Goal: Transaction & Acquisition: Purchase product/service

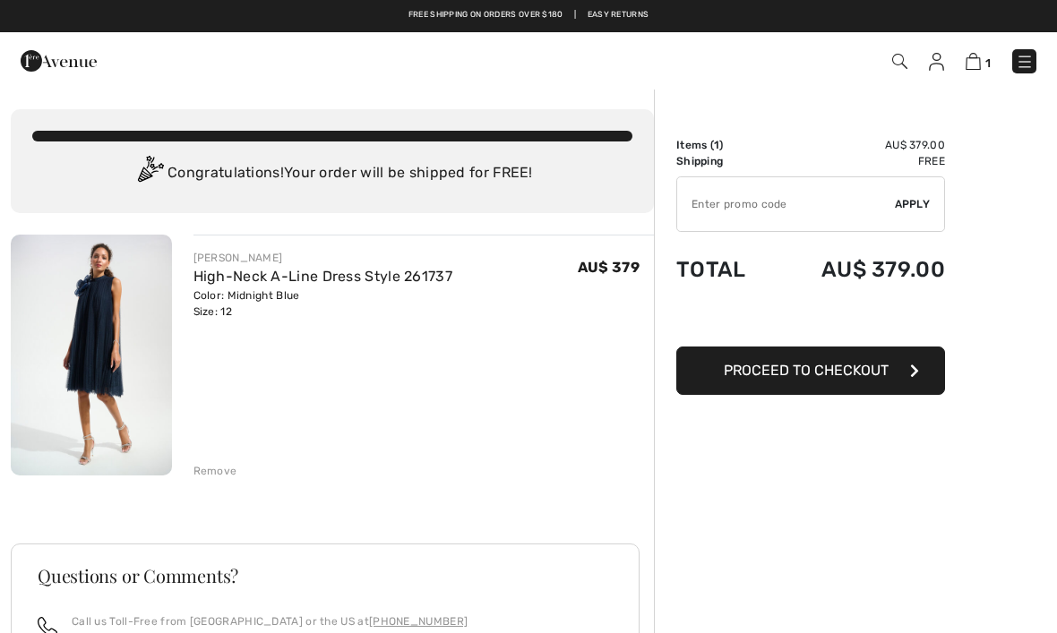
click at [779, 373] on span "Proceed to Checkout" at bounding box center [806, 370] width 165 height 17
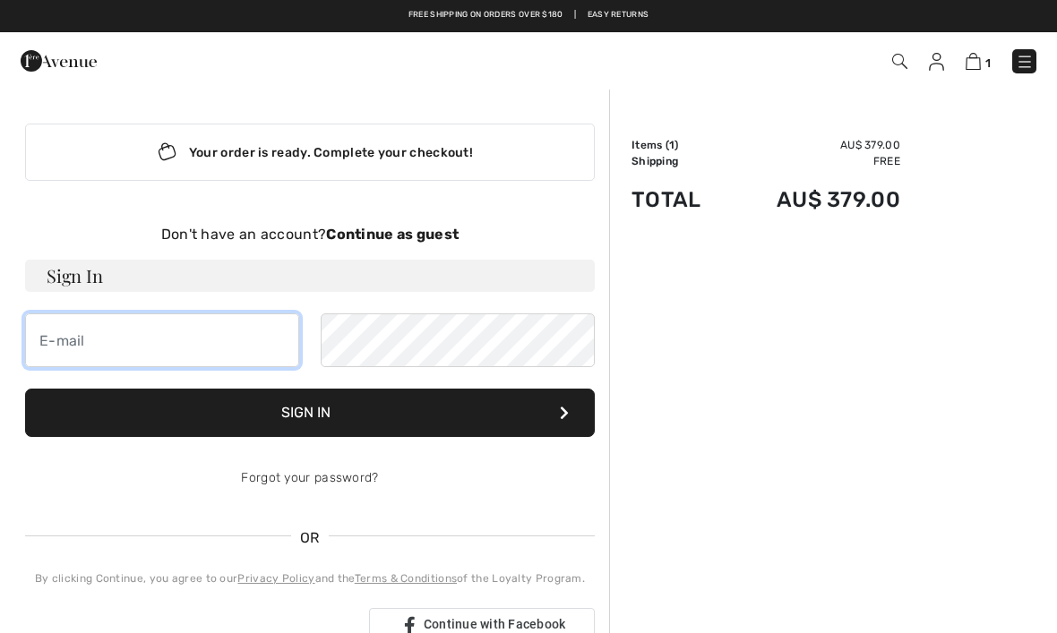
click at [101, 342] on input "email" at bounding box center [162, 341] width 274 height 54
type input "deborah.stonley@hotmail.com"
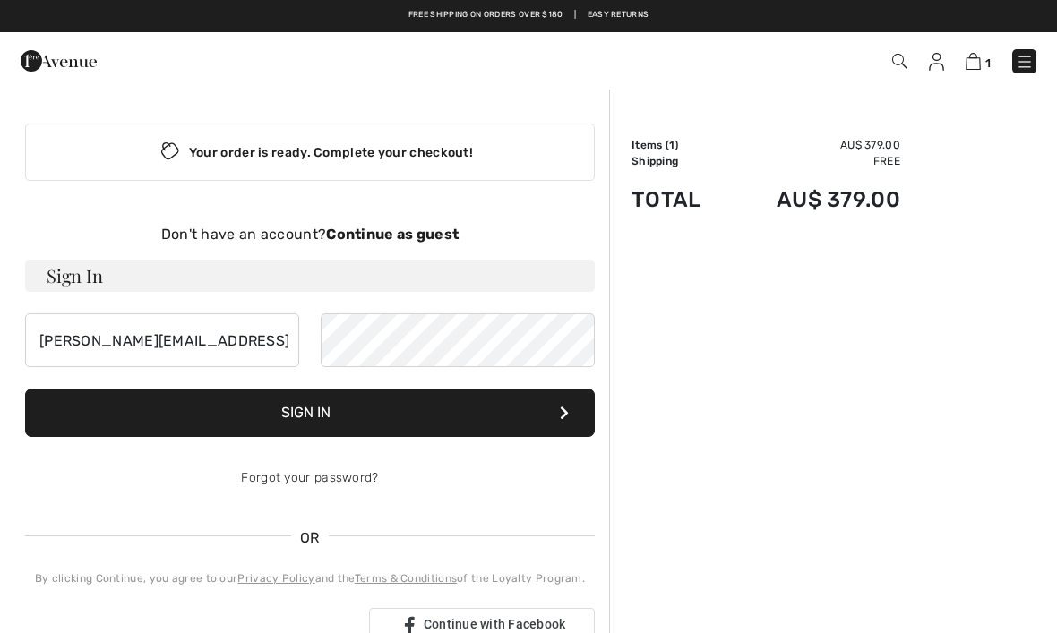
click at [350, 417] on button "Sign In" at bounding box center [310, 413] width 570 height 48
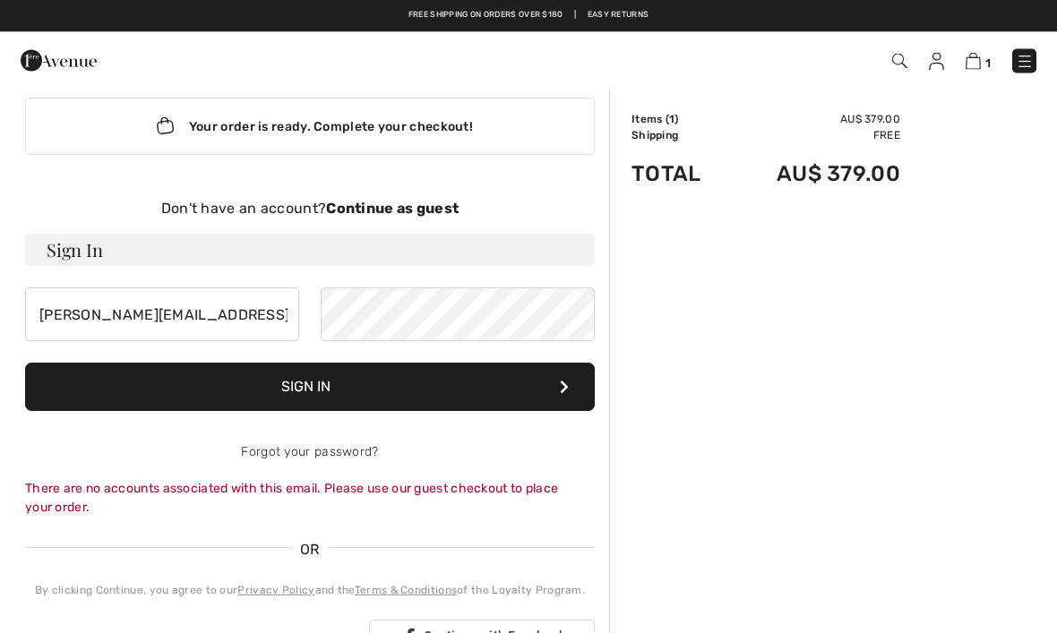
scroll to position [22, 0]
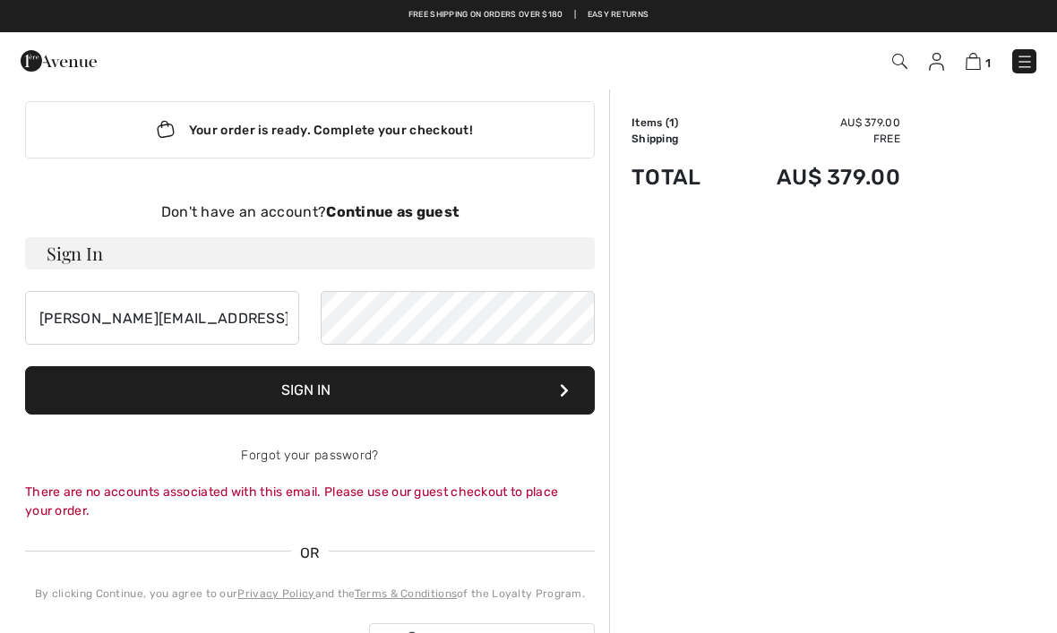
click at [404, 205] on strong "Continue as guest" at bounding box center [392, 211] width 133 height 17
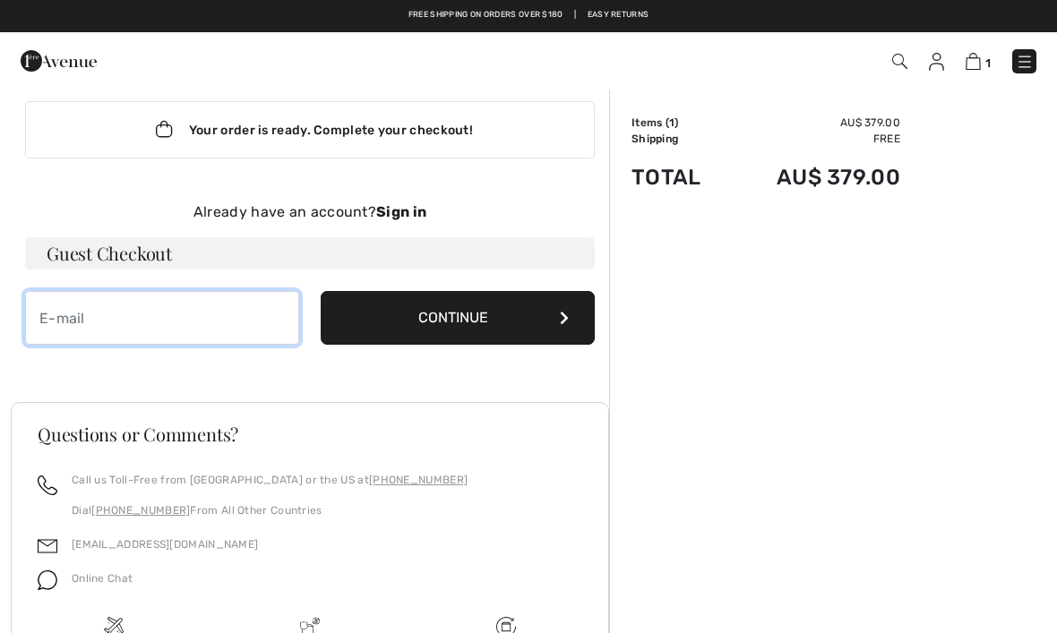
click at [100, 323] on input "email" at bounding box center [162, 318] width 274 height 54
type input "deborah.stonley@hotmail.com"
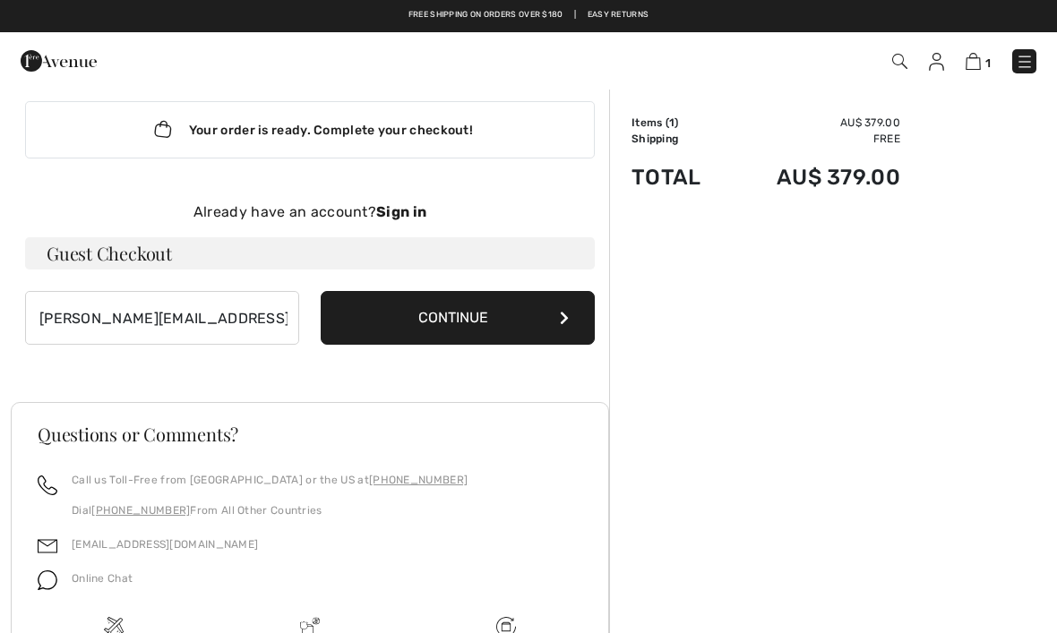
click at [460, 313] on button "Continue" at bounding box center [458, 318] width 274 height 54
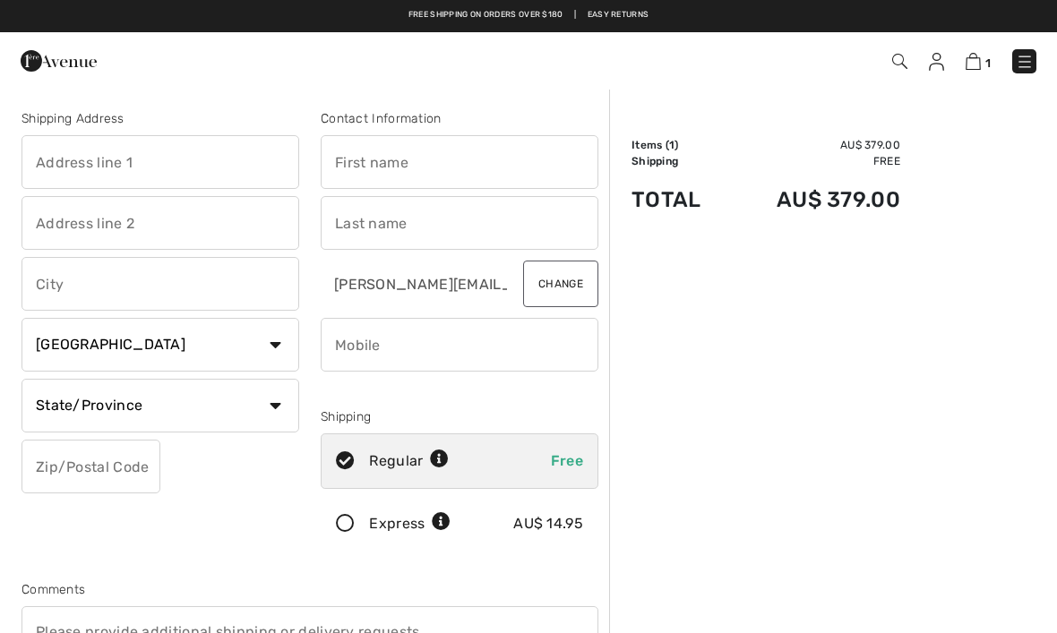
click at [81, 164] on input "text" at bounding box center [161, 162] width 278 height 54
type input "[STREET_ADDRESS]"
click at [87, 284] on input "text" at bounding box center [161, 284] width 278 height 54
type input "Naremburn"
click at [275, 347] on select "Country Canada United States Afghanistan Aland Islands Albania Algeria American…" at bounding box center [161, 345] width 278 height 54
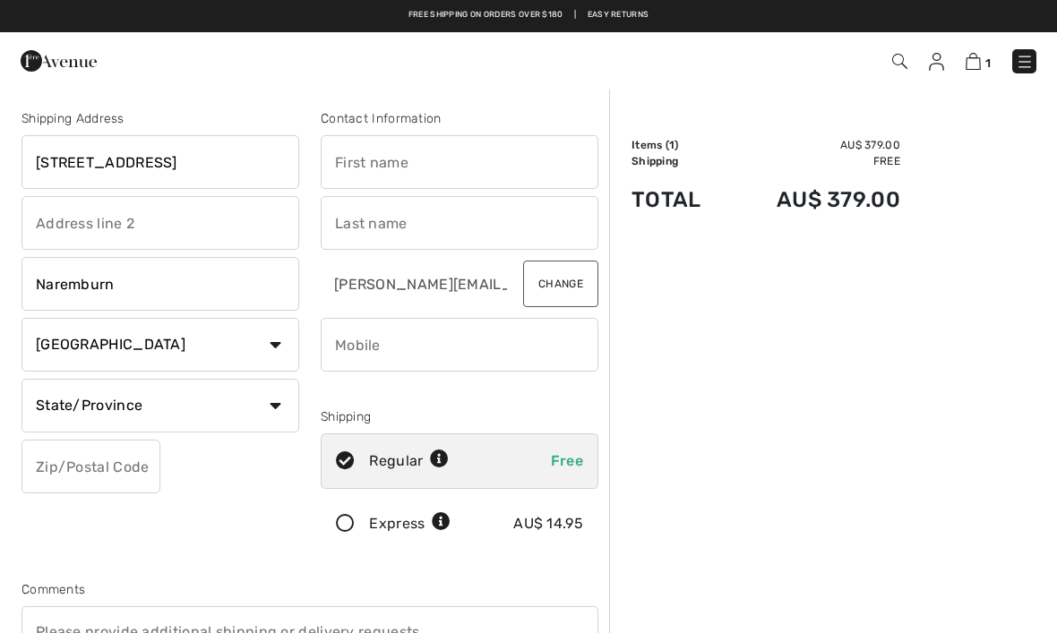
select select "AU"
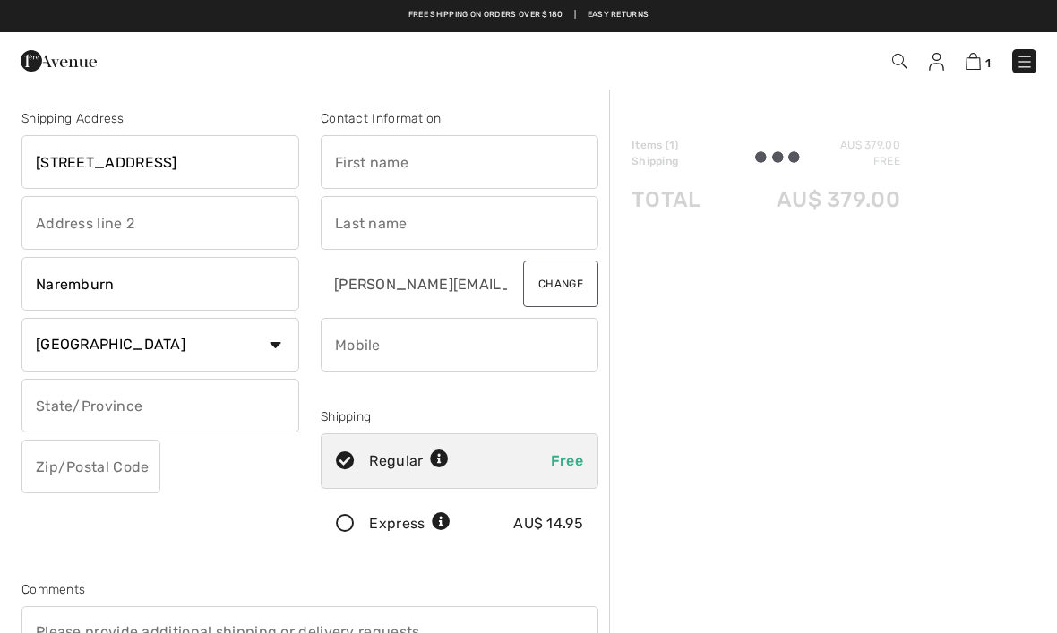
click at [175, 409] on input "text" at bounding box center [161, 406] width 278 height 54
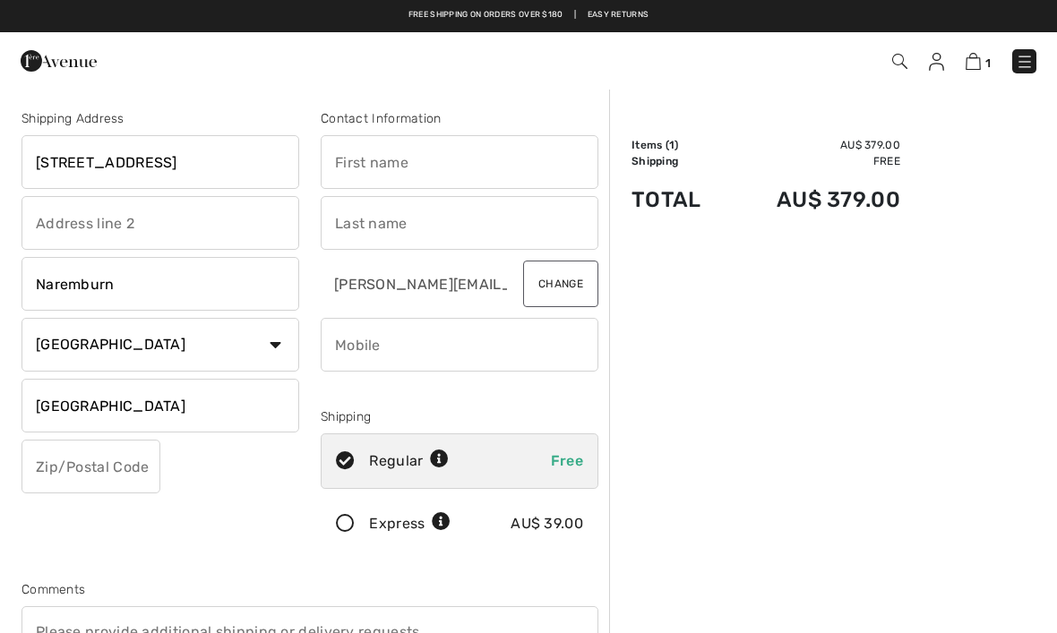
type input "[GEOGRAPHIC_DATA]"
click at [104, 477] on input "text" at bounding box center [91, 467] width 139 height 54
type input "2065"
click at [394, 168] on input "text" at bounding box center [460, 162] width 278 height 54
type input "[PERSON_NAME]"
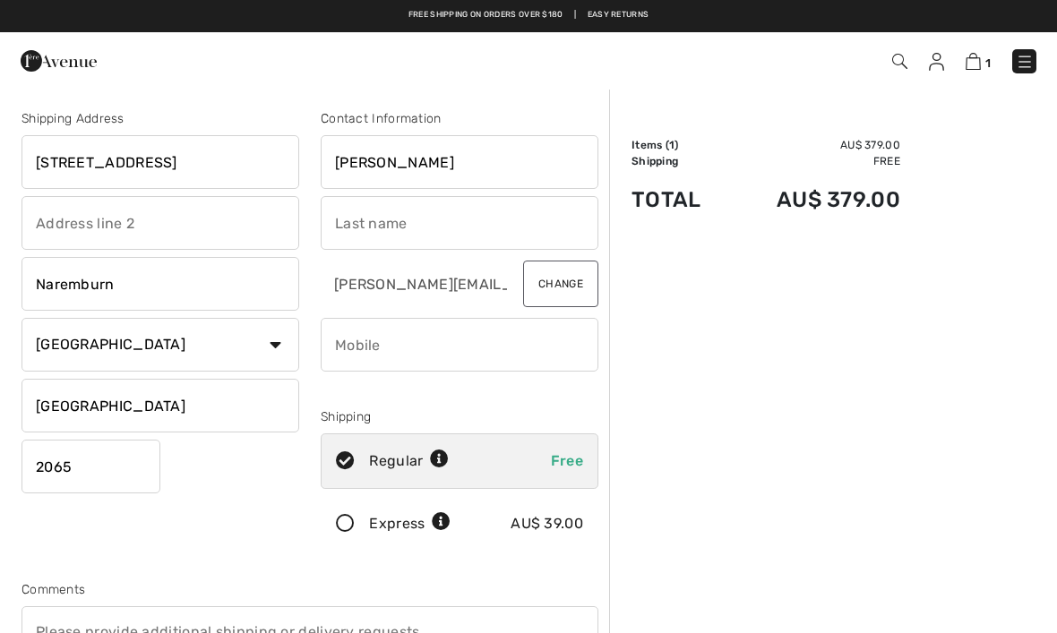
click at [417, 217] on input "text" at bounding box center [460, 223] width 278 height 54
type input "Stonley"
click at [397, 348] on input "phone" at bounding box center [460, 345] width 278 height 54
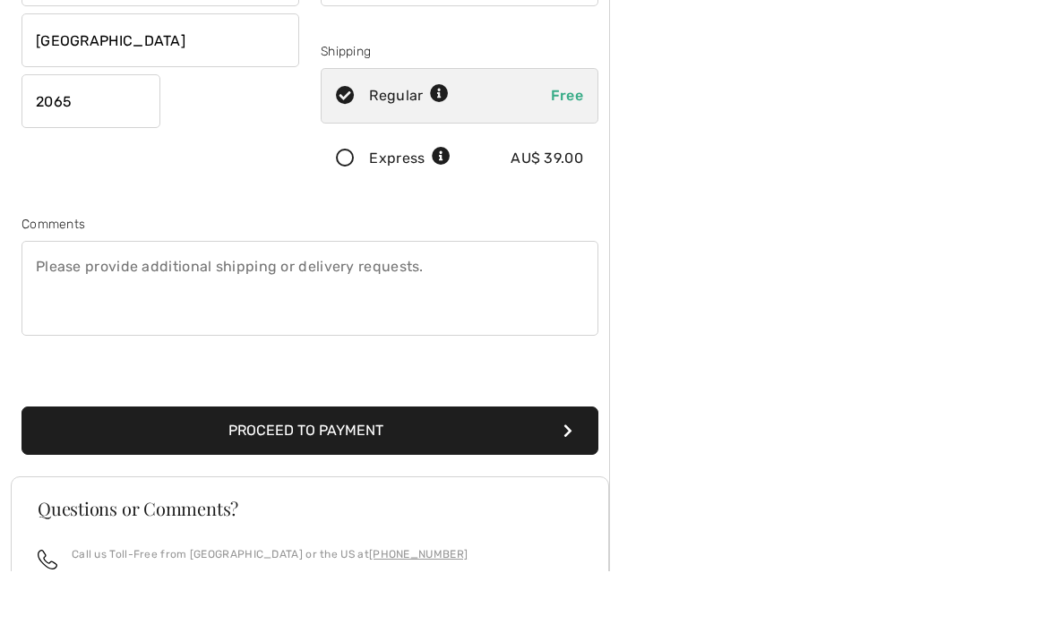
scroll to position [305, 0]
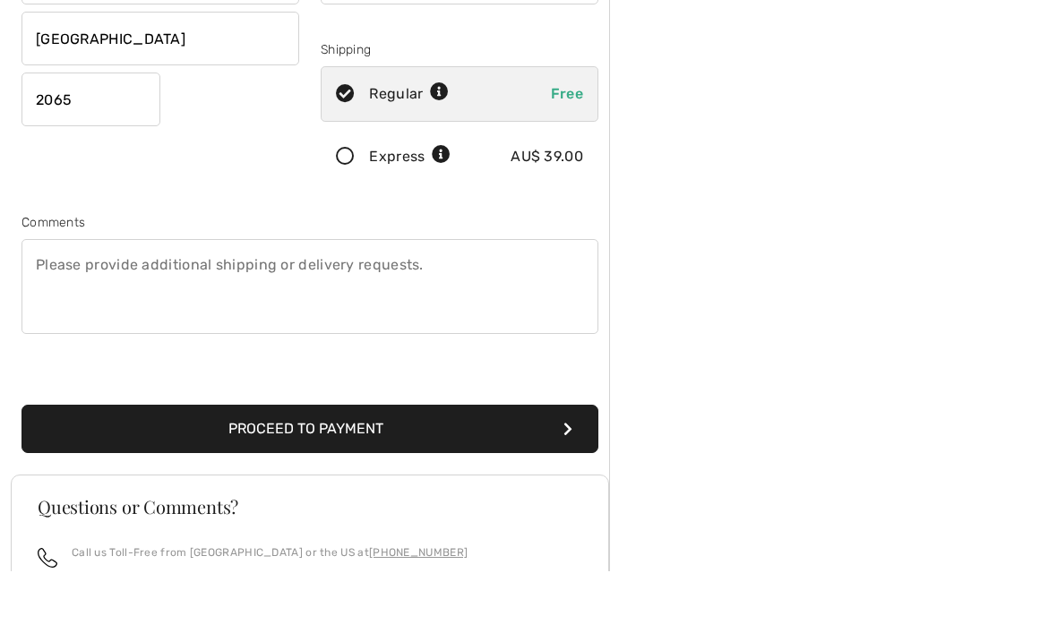
type input "0419203600"
click at [430, 467] on button "Proceed to Payment" at bounding box center [310, 491] width 577 height 48
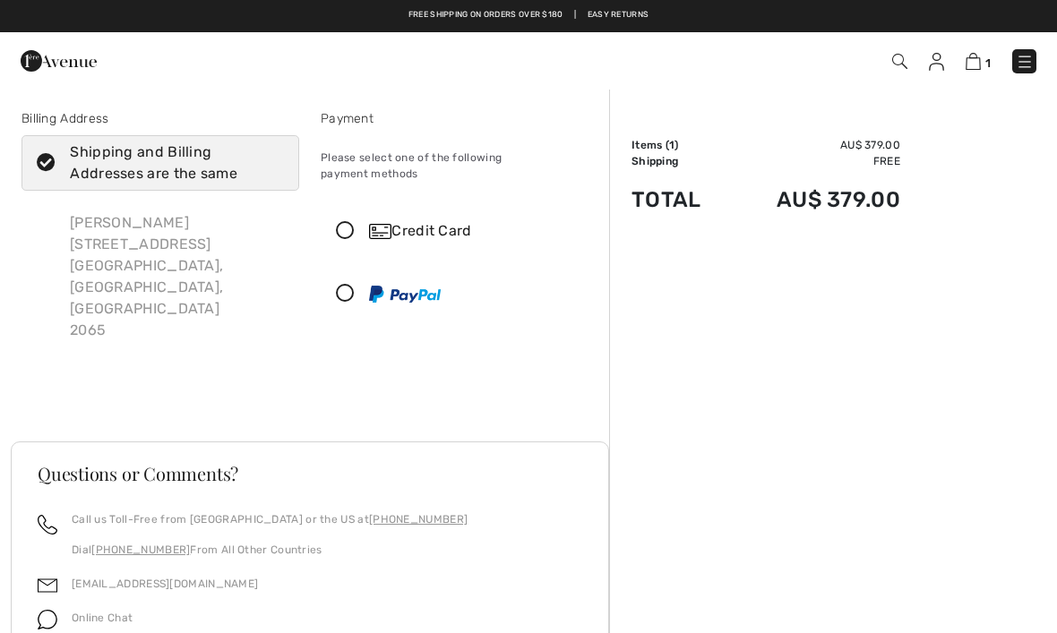
click at [357, 222] on icon at bounding box center [345, 231] width 47 height 19
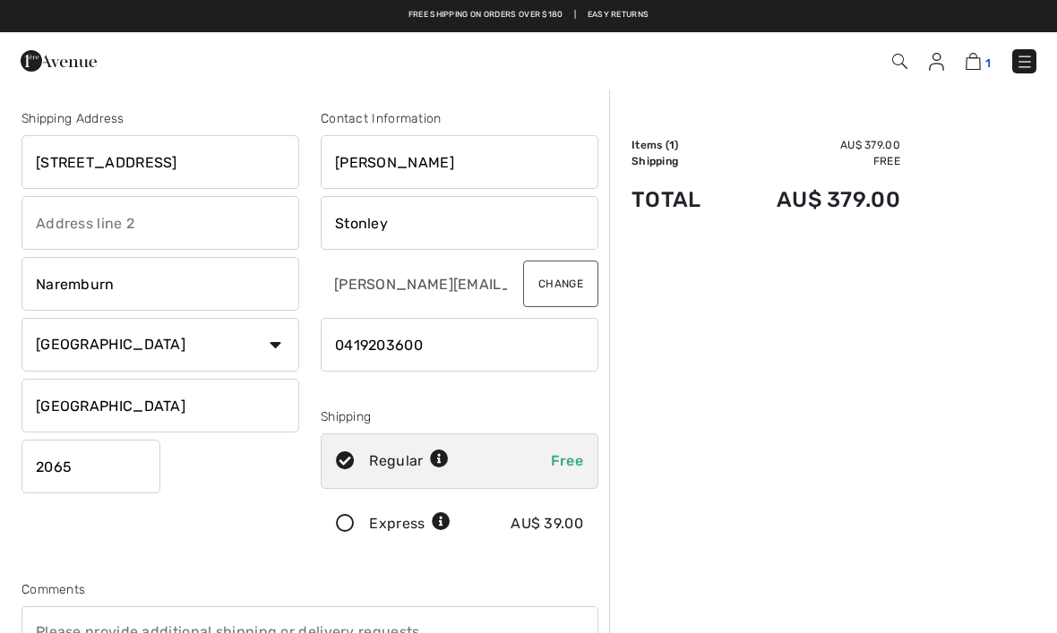
click at [979, 64] on img at bounding box center [973, 61] width 15 height 17
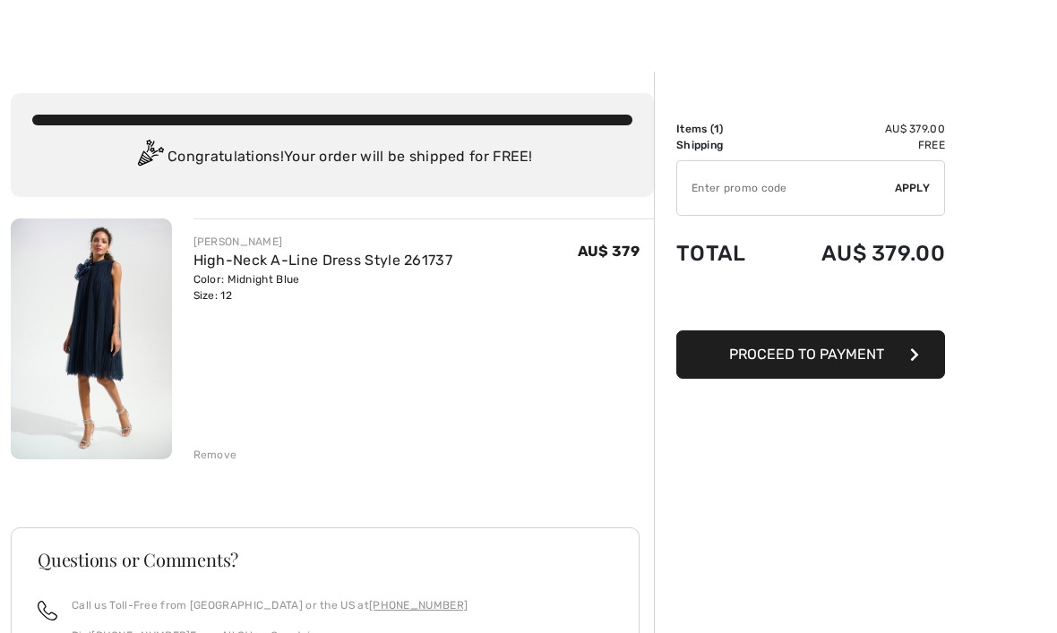
click at [762, 180] on input "TEXT" at bounding box center [786, 188] width 218 height 54
type input "FLASH15"
click at [835, 360] on span "Proceed to Payment" at bounding box center [806, 355] width 155 height 17
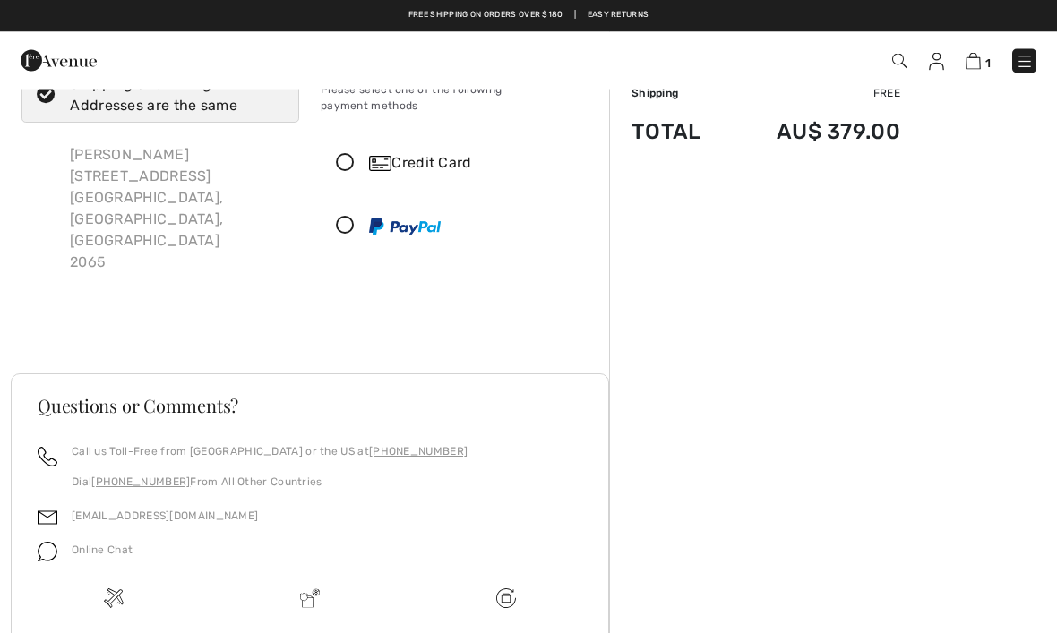
click at [348, 155] on icon at bounding box center [345, 164] width 47 height 19
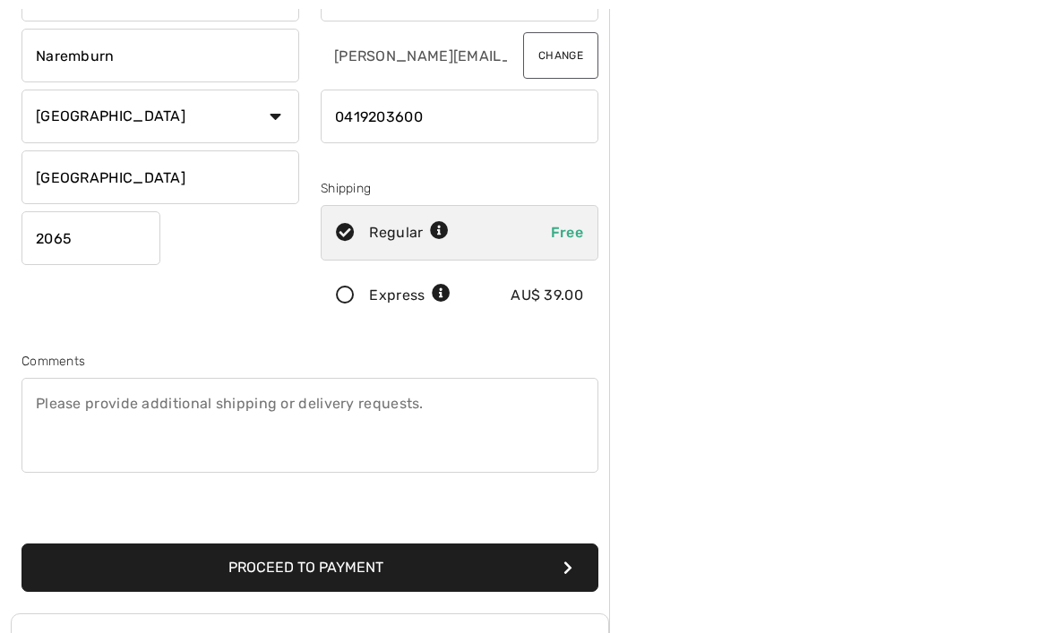
scroll to position [234, 0]
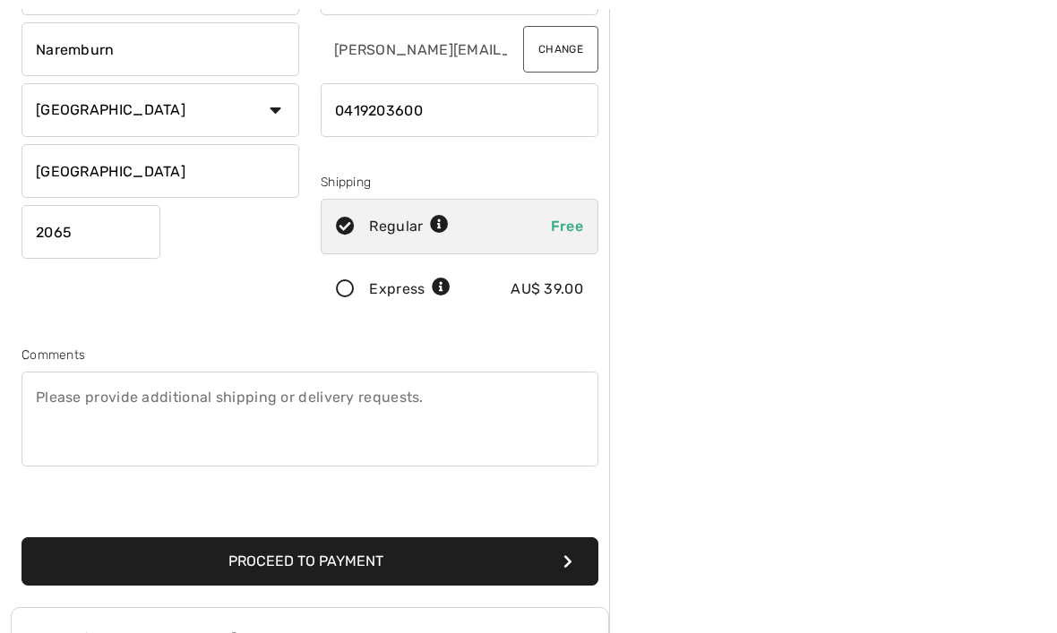
click at [442, 554] on button "Proceed to Payment" at bounding box center [310, 562] width 577 height 48
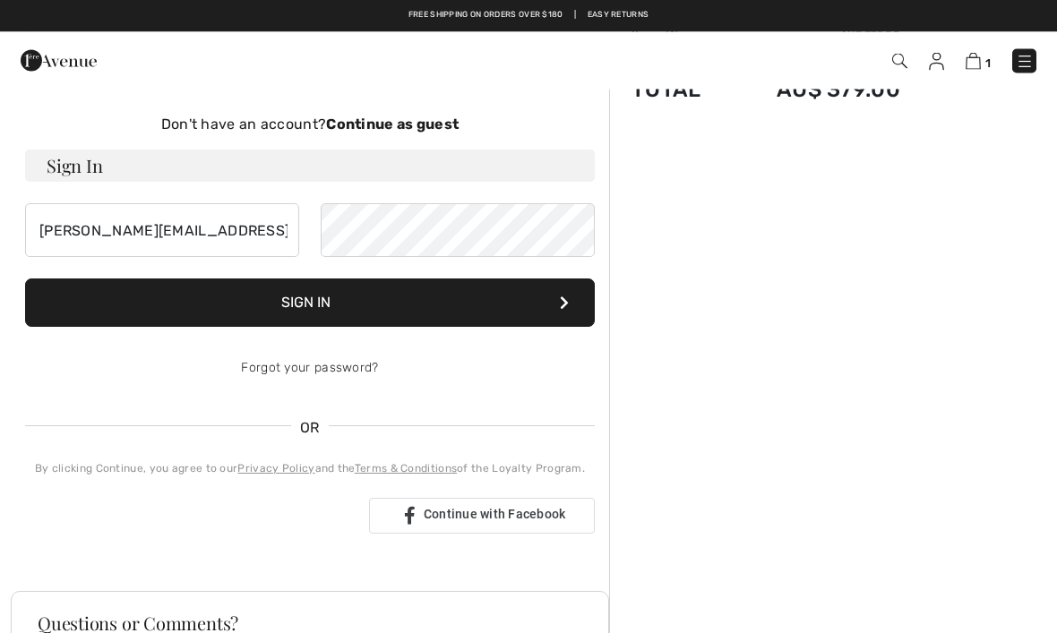
scroll to position [75, 0]
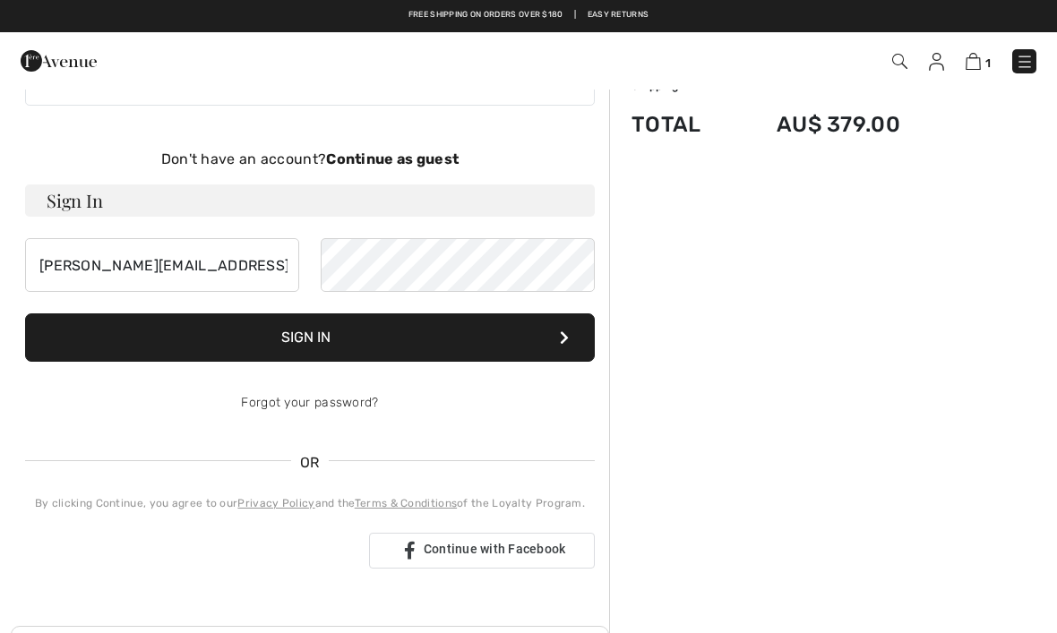
click at [429, 156] on strong "Continue as guest" at bounding box center [392, 159] width 133 height 17
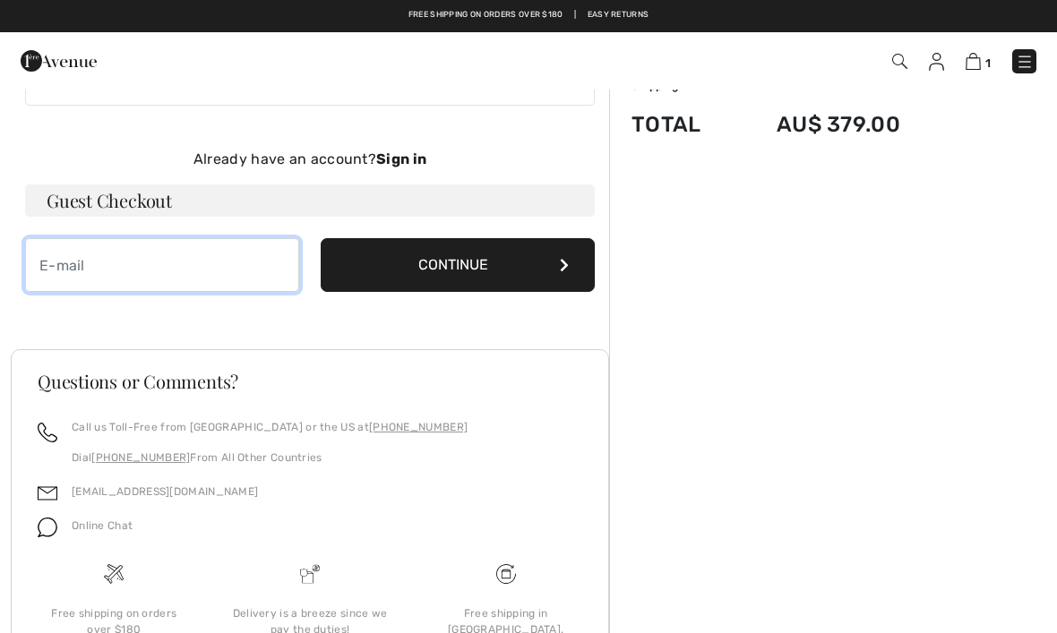
click at [160, 272] on input "email" at bounding box center [162, 265] width 274 height 54
type input "deborah.stonley@hotmail.com"
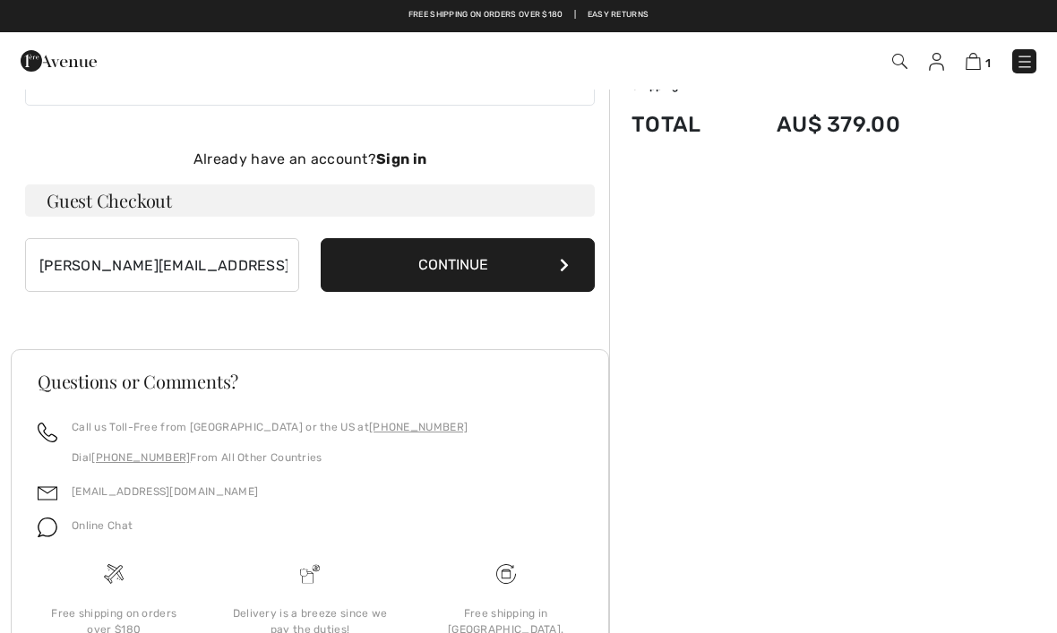
click at [460, 270] on button "Continue" at bounding box center [458, 265] width 274 height 54
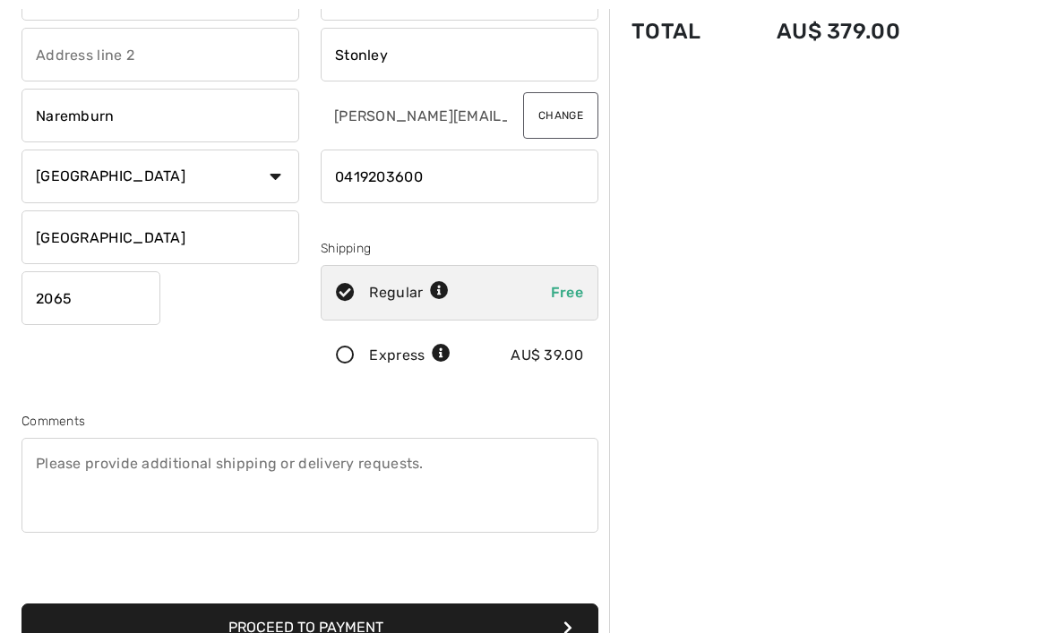
scroll to position [169, 0]
click at [420, 627] on button "Proceed to Payment" at bounding box center [310, 627] width 577 height 48
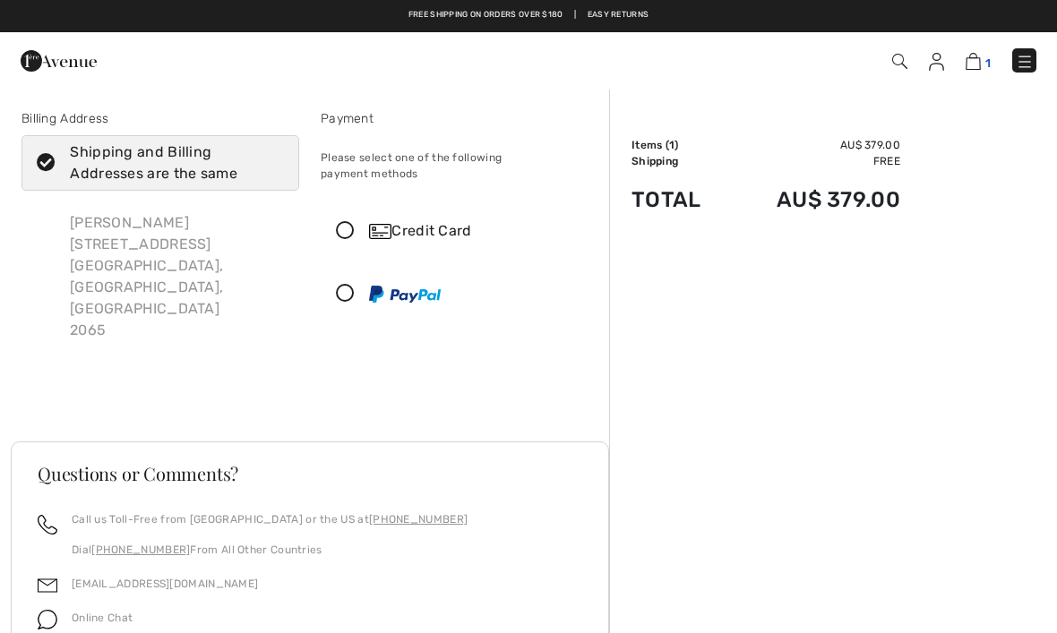
click at [977, 57] on img at bounding box center [973, 61] width 15 height 17
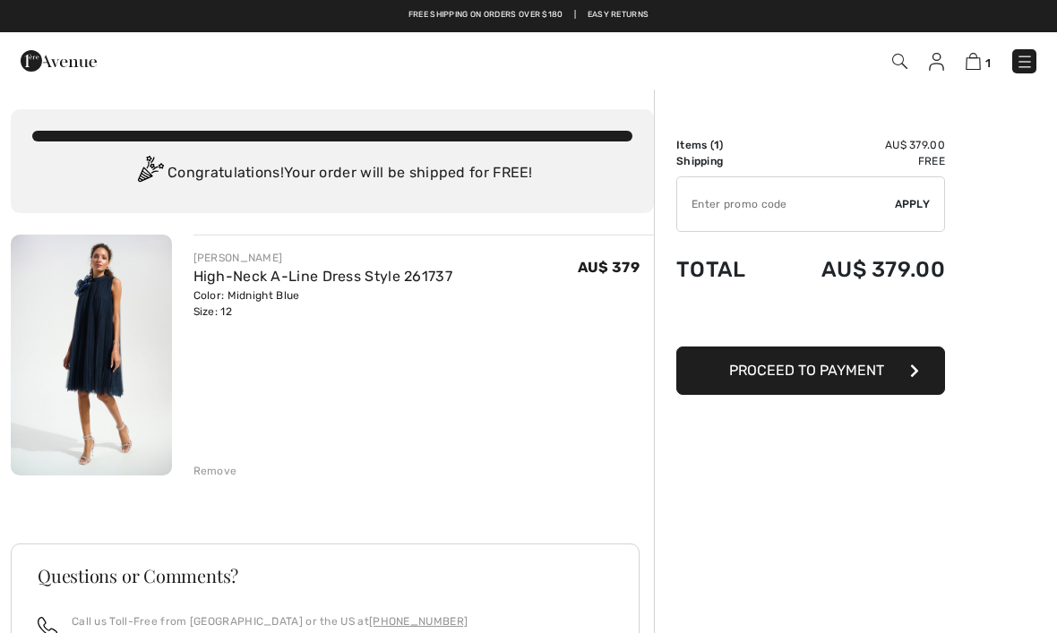
click at [816, 203] on input "TEXT" at bounding box center [786, 204] width 218 height 54
type input "FLASH15"
click at [925, 201] on span "Apply" at bounding box center [913, 204] width 36 height 16
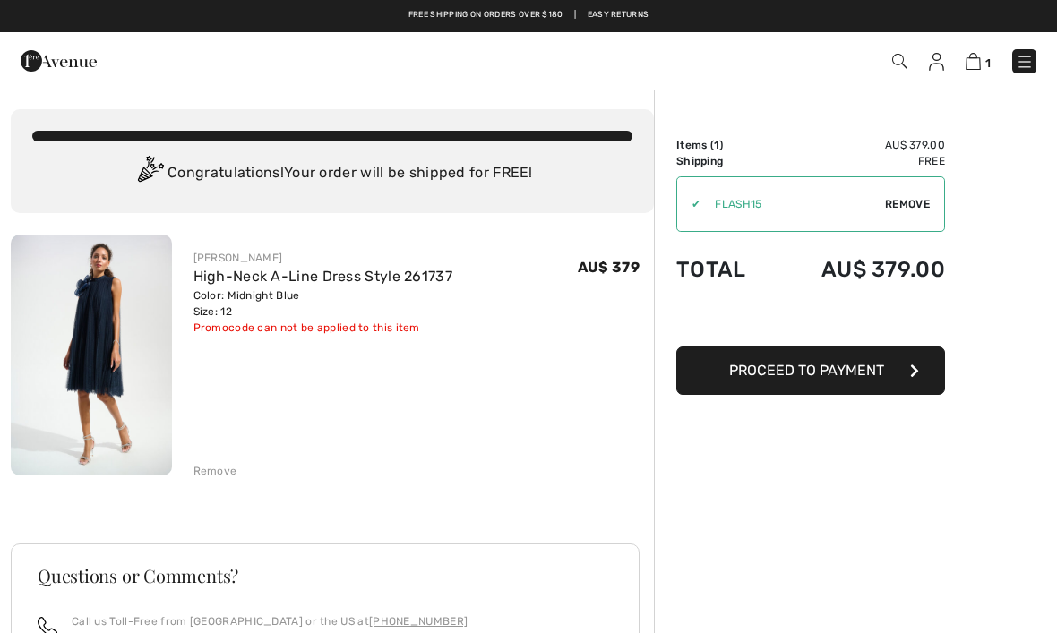
click at [820, 368] on span "Proceed to Payment" at bounding box center [806, 370] width 155 height 17
